Goal: Find specific page/section: Find specific page/section

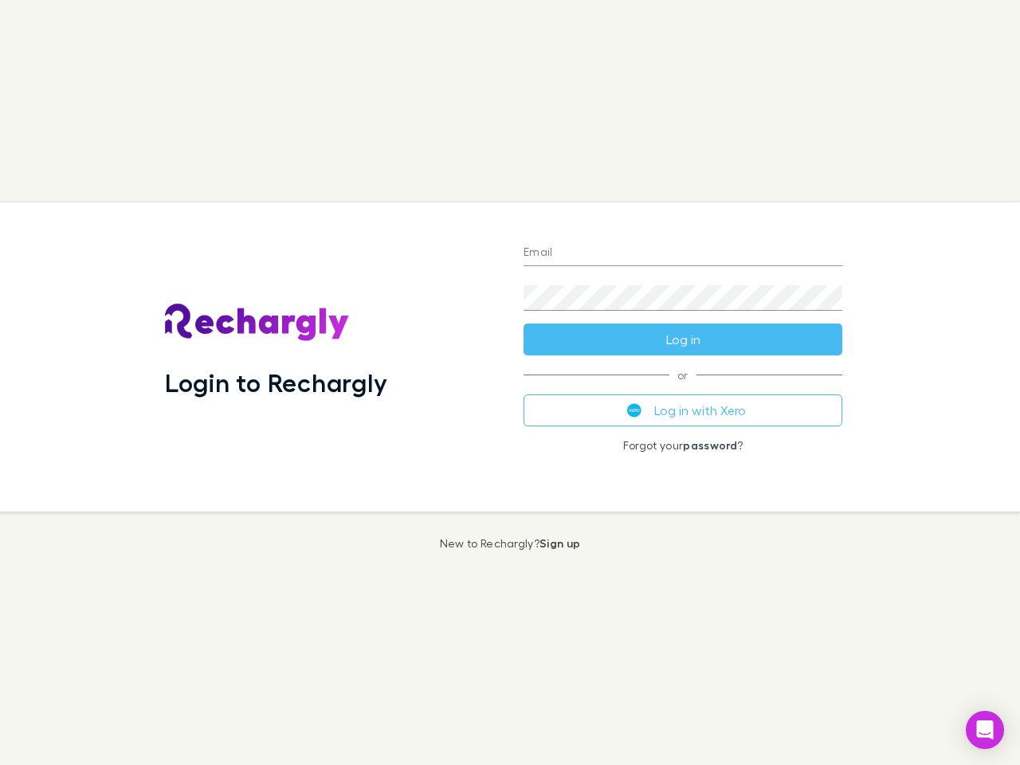
click at [510, 383] on div "Login to Rechargly" at bounding box center [331, 356] width 359 height 309
click at [683, 254] on input "Email" at bounding box center [683, 254] width 319 height 26
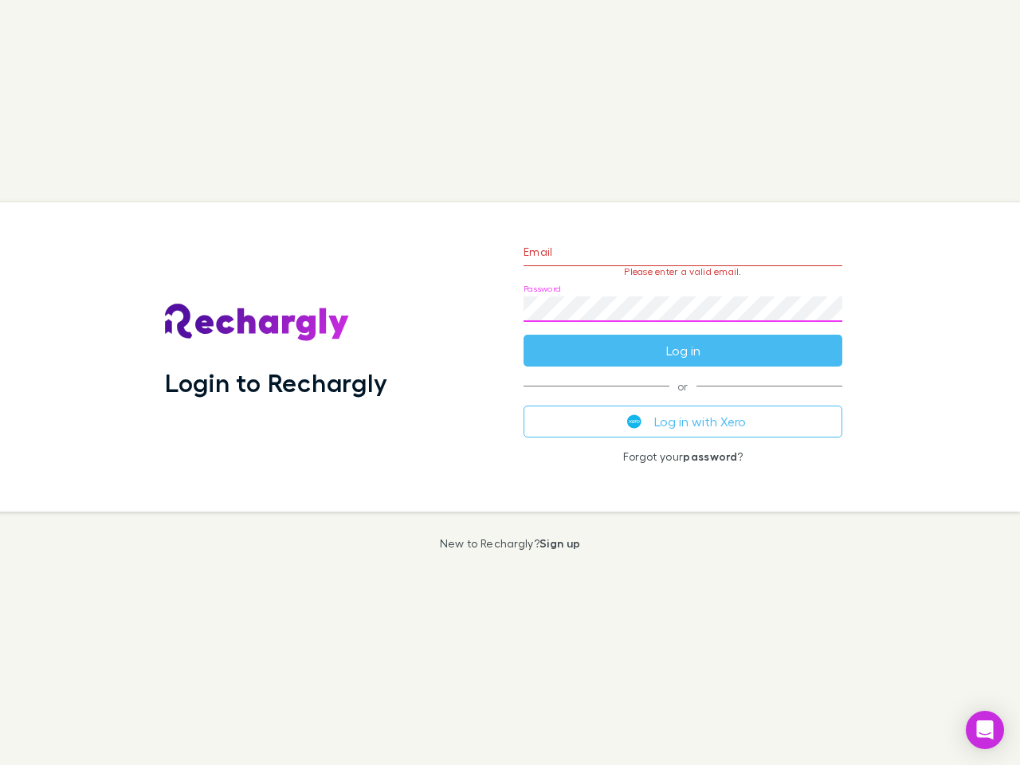
click at [683, 340] on form "Email Please enter a valid email. Password Log in" at bounding box center [683, 297] width 319 height 139
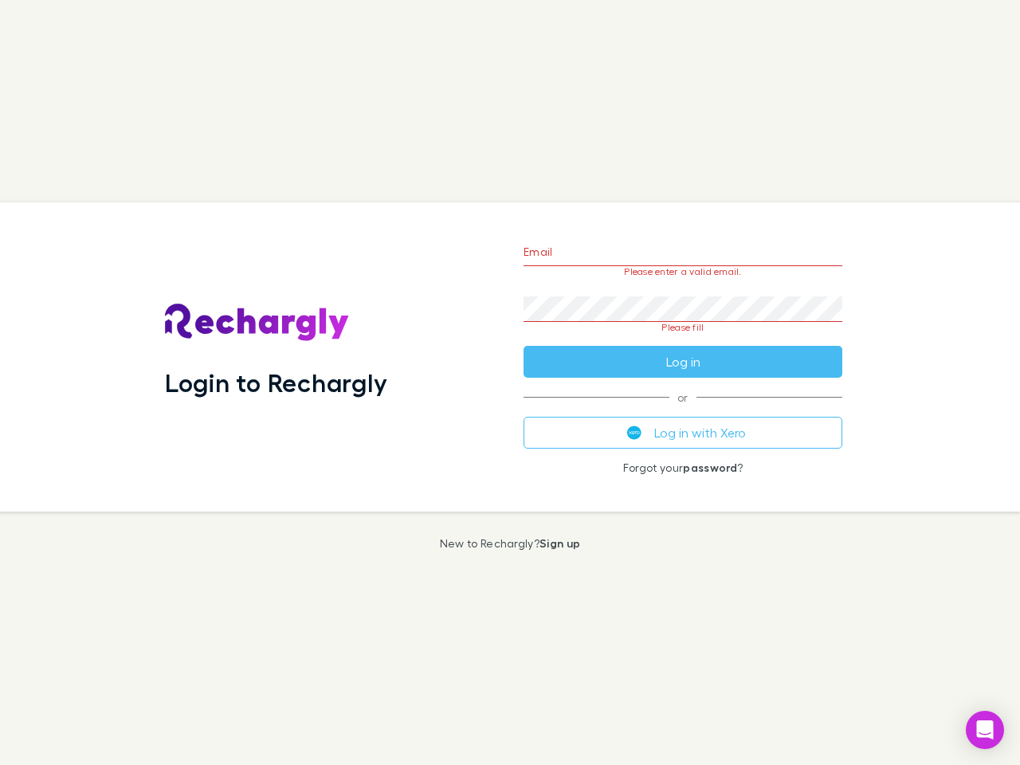
click at [683, 411] on div "Email Please enter a valid email. Password Please fill Log in or Log in with Xe…" at bounding box center [683, 356] width 344 height 309
click at [985, 730] on icon "Open Intercom Messenger" at bounding box center [985, 730] width 17 height 19
